Goal: Task Accomplishment & Management: Complete application form

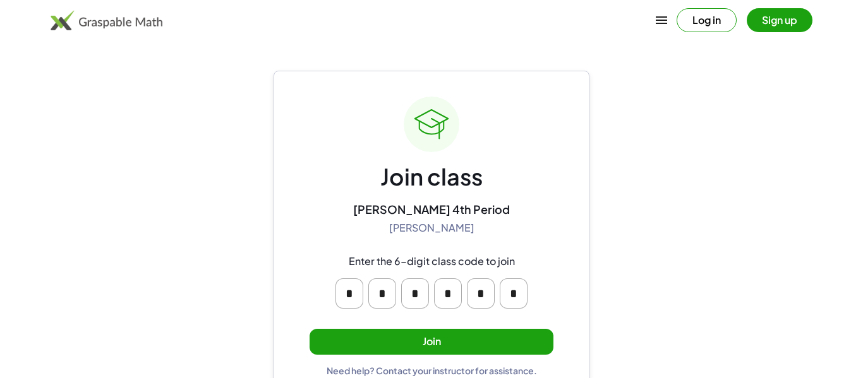
click at [655, 229] on main "Join class [PERSON_NAME] 4th Period [PERSON_NAME] Enter the 6-digit class code …" at bounding box center [431, 201] width 863 height 402
click at [466, 338] on button "Join" at bounding box center [432, 342] width 244 height 26
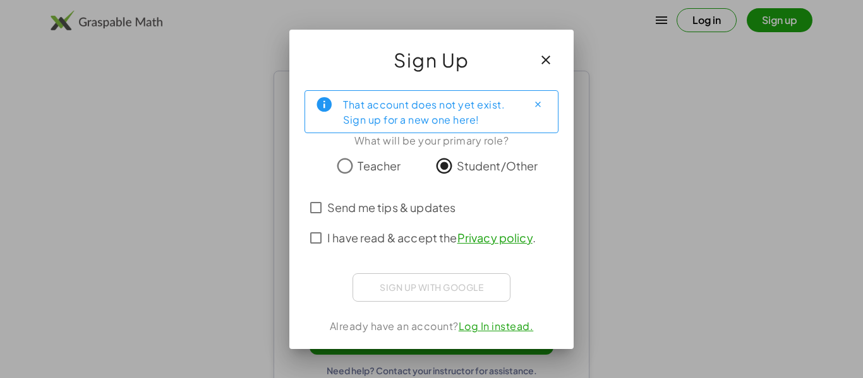
click at [415, 214] on span "Send me tips & updates" at bounding box center [391, 207] width 128 height 17
click at [424, 231] on span "I have read & accept the Privacy policy ." at bounding box center [431, 237] width 208 height 17
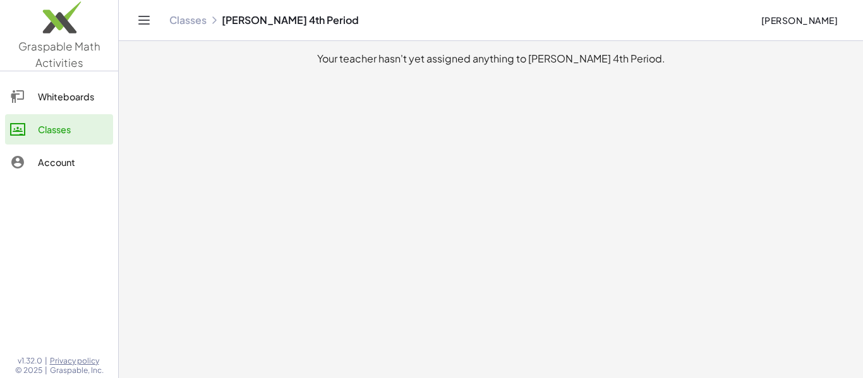
click at [14, 99] on icon at bounding box center [17, 96] width 15 height 15
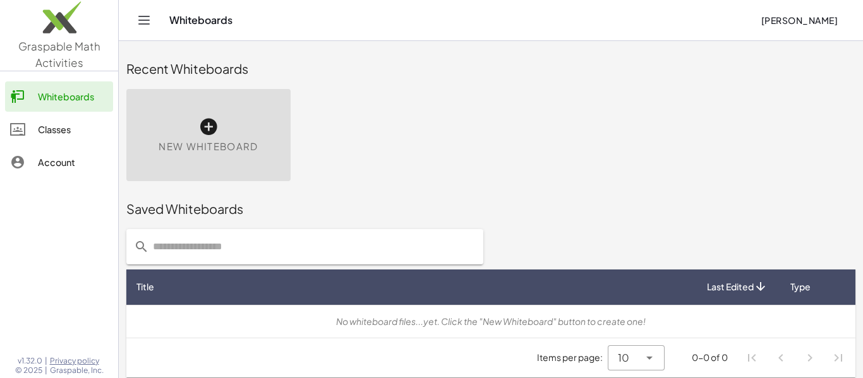
click at [11, 157] on icon at bounding box center [17, 162] width 15 height 15
